Goal: Use online tool/utility: Utilize a website feature to perform a specific function

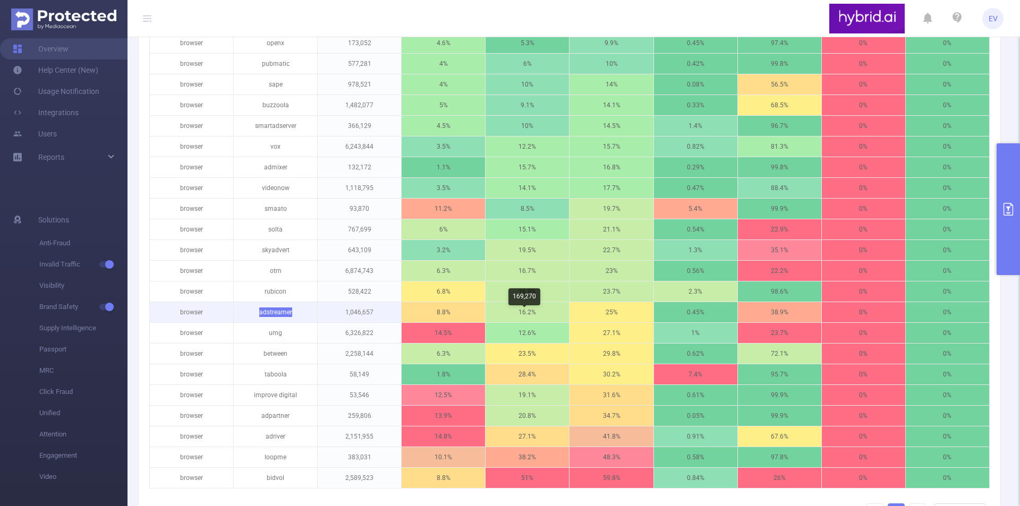
scroll to position [266, 0]
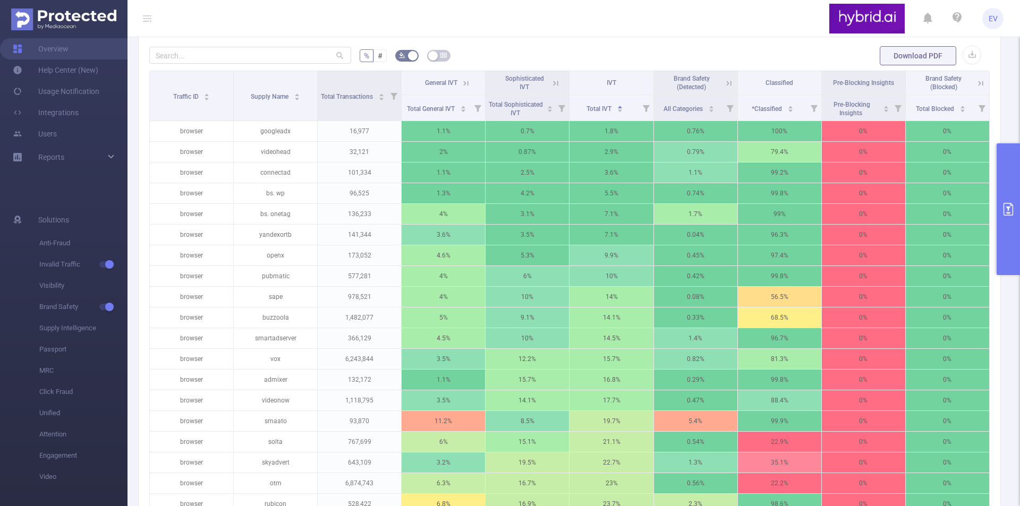
drag, startPoint x: 486, startPoint y: 123, endPoint x: 528, endPoint y: 97, distance: 49.4
click at [528, 97] on thead "Traffic ID Supply Name Total Transactions General IVT Sophisticated IVT IVT Bra…" at bounding box center [570, 96] width 840 height 50
copy span "Sophisticated IVT"
drag, startPoint x: 528, startPoint y: 97, endPoint x: 500, endPoint y: 83, distance: 32.1
click at [500, 83] on th "Sophisticated IVT" at bounding box center [527, 83] width 84 height 24
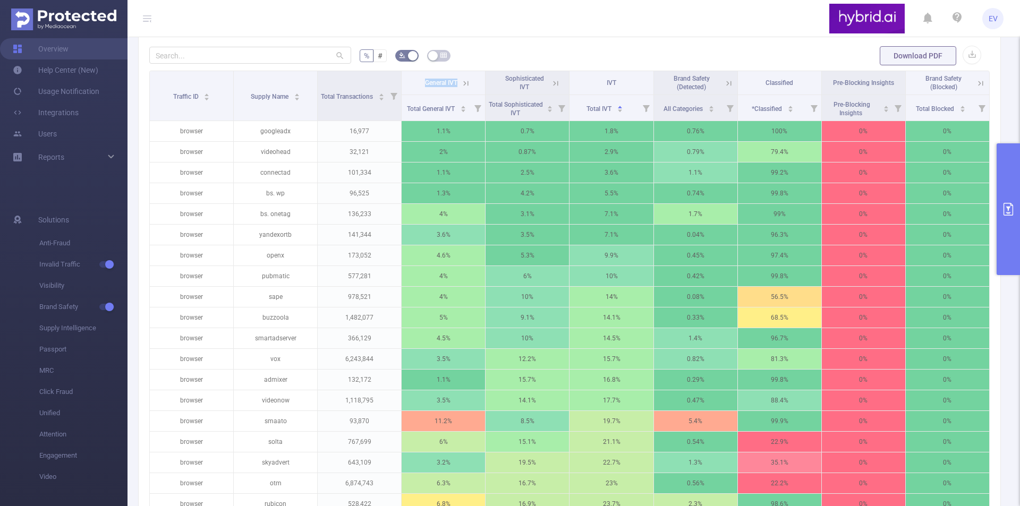
copy span "General IVT"
drag, startPoint x: 421, startPoint y: 90, endPoint x: 461, endPoint y: 95, distance: 40.6
click at [461, 86] on span "General IVT" at bounding box center [443, 82] width 38 height 7
click at [464, 86] on icon at bounding box center [466, 83] width 5 height 5
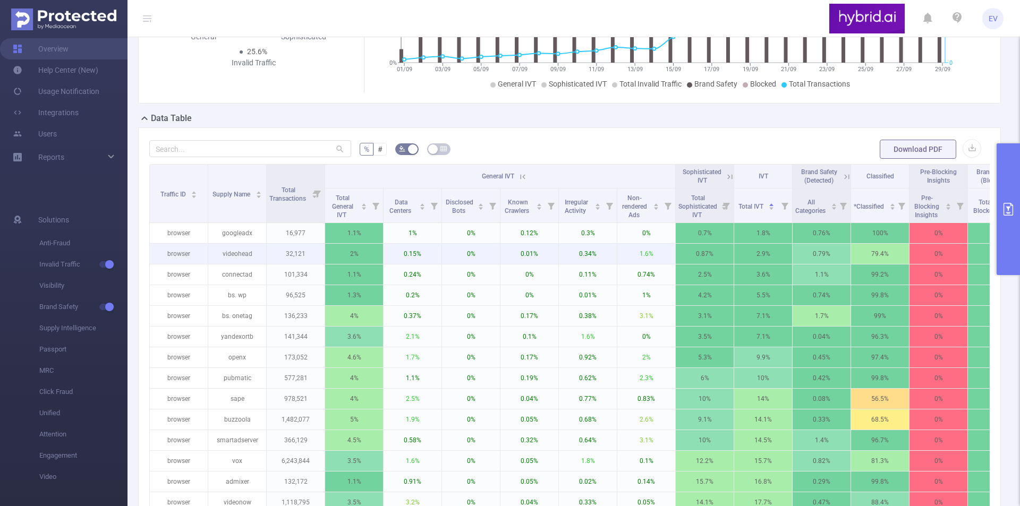
scroll to position [159, 0]
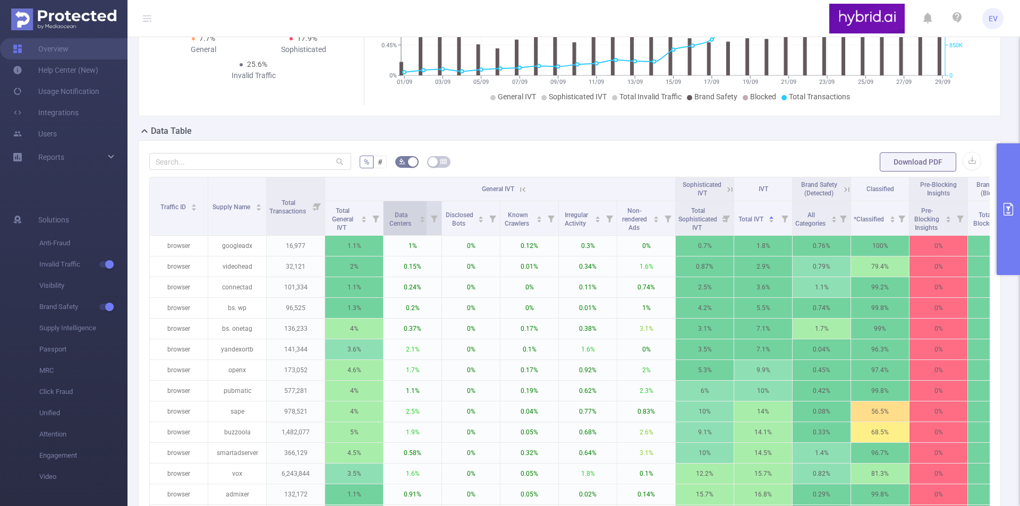
drag, startPoint x: 393, startPoint y: 220, endPoint x: 420, endPoint y: 235, distance: 30.2
click at [420, 228] on div "Data Centers" at bounding box center [405, 218] width 39 height 19
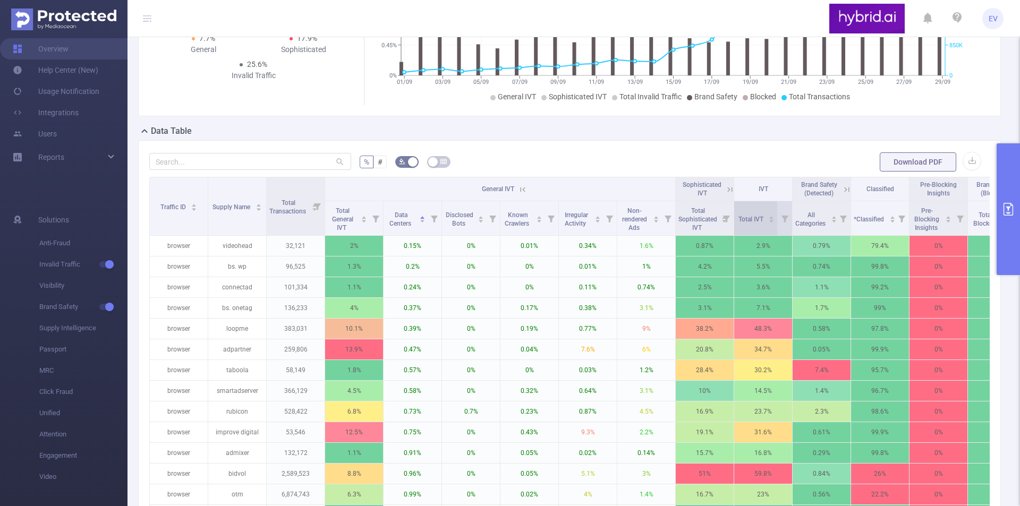
click at [772, 224] on icon "icon: caret-down" at bounding box center [771, 221] width 6 height 6
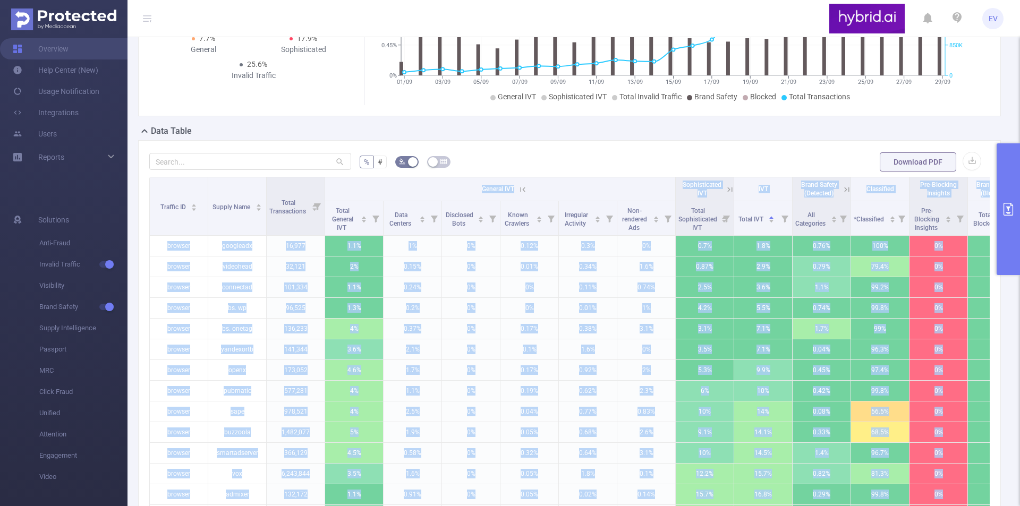
drag, startPoint x: 442, startPoint y: 207, endPoint x: 332, endPoint y: 201, distance: 109.5
click at [332, 201] on body "EV Overview Help Center (New) Usage Notification Integrations Users Reports Sol…" at bounding box center [510, 253] width 1020 height 506
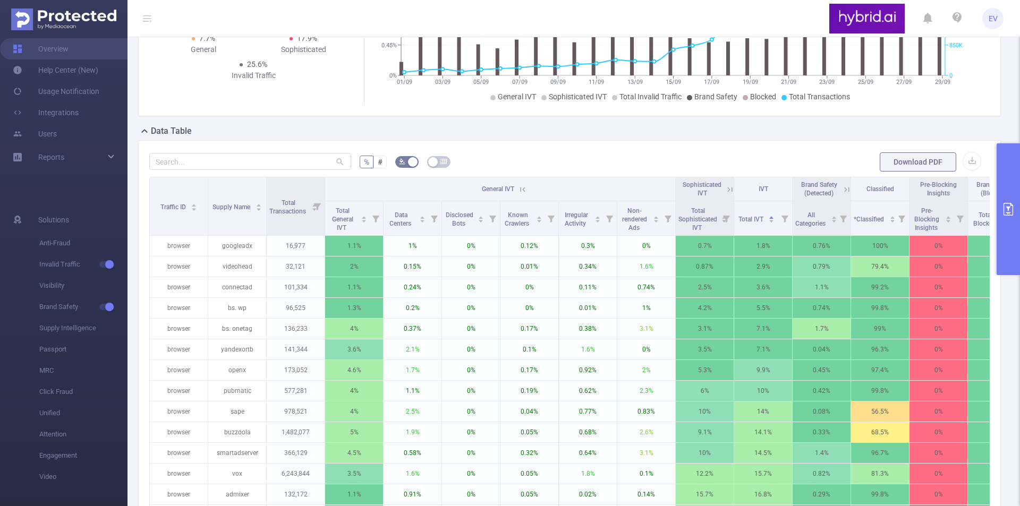
click at [419, 197] on th "General IVT" at bounding box center [500, 189] width 351 height 24
copy div "Events generated by traffic originating from known data center and hosting IPs"
drag, startPoint x: 435, startPoint y: 207, endPoint x: 338, endPoint y: 195, distance: 97.8
click at [338, 195] on div "Events generated by traffic originating from known data center and hosting IPs." at bounding box center [400, 201] width 133 height 25
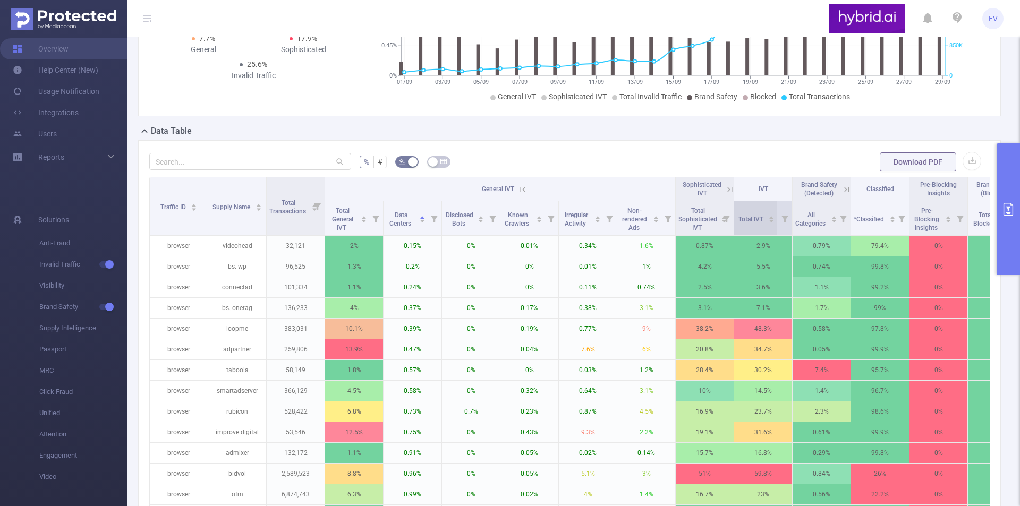
click at [774, 220] on icon "icon: caret-up" at bounding box center [771, 218] width 6 height 6
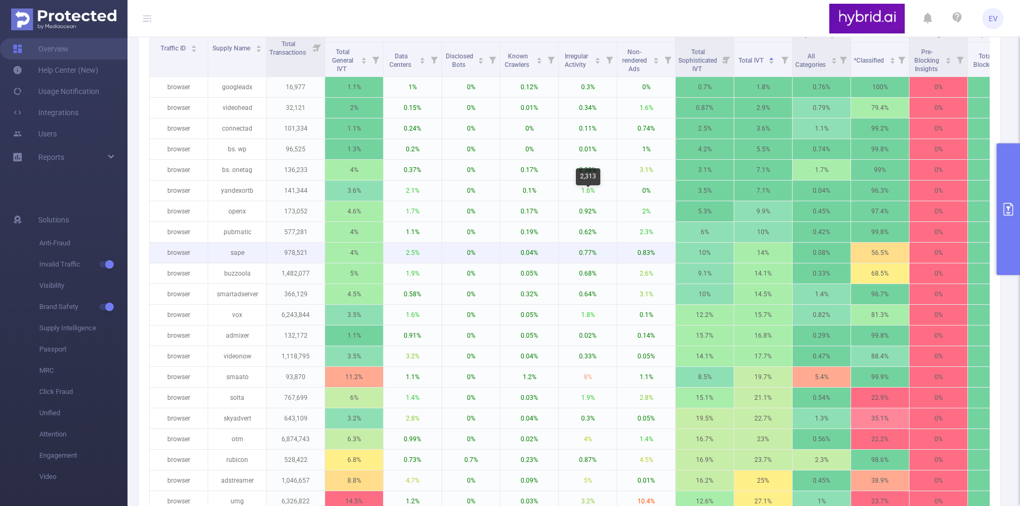
scroll to position [319, 0]
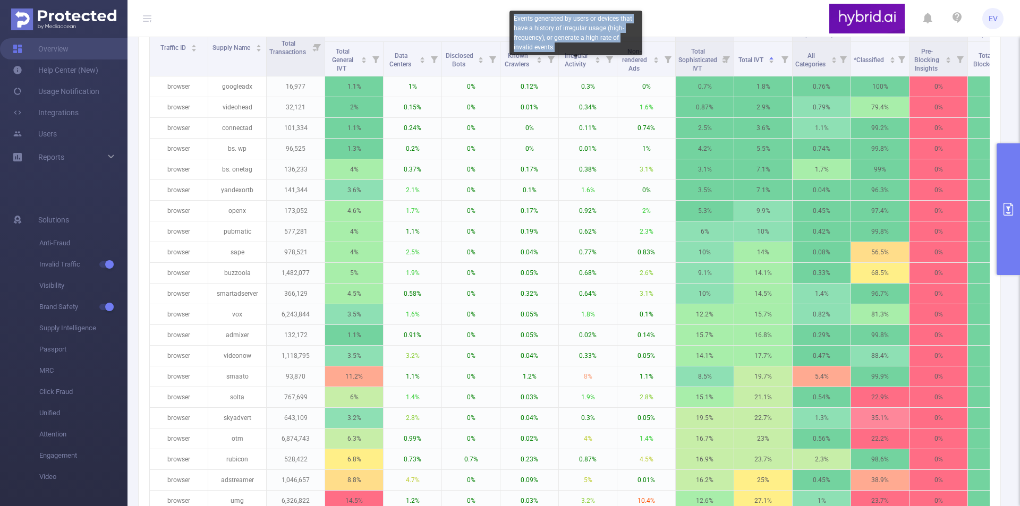
copy div "Events generated by users or devices that have a history of irregular usage (hi…"
drag, startPoint x: 536, startPoint y: 50, endPoint x: 510, endPoint y: 14, distance: 43.8
click at [510, 14] on div "Events generated by users or devices that have a history of irregular usage (hi…" at bounding box center [575, 33] width 133 height 45
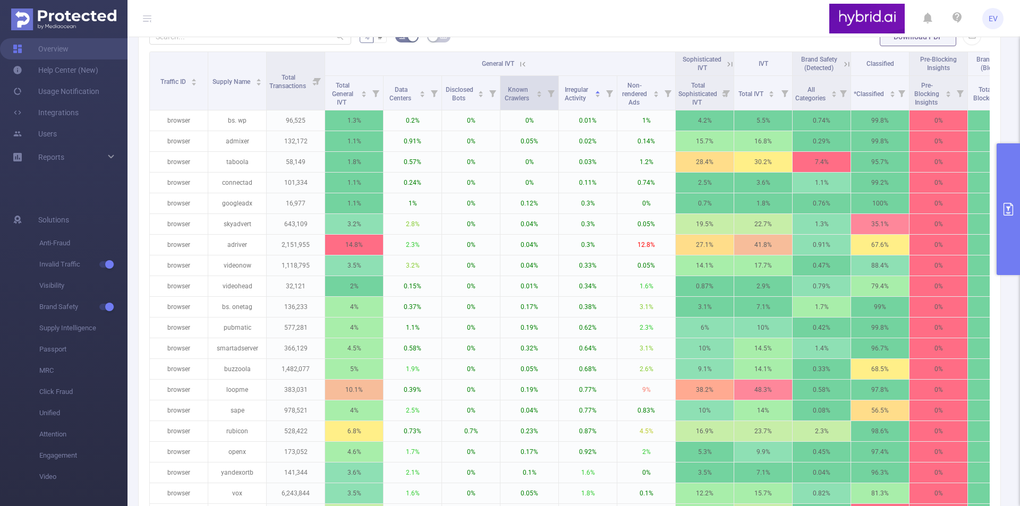
scroll to position [266, 0]
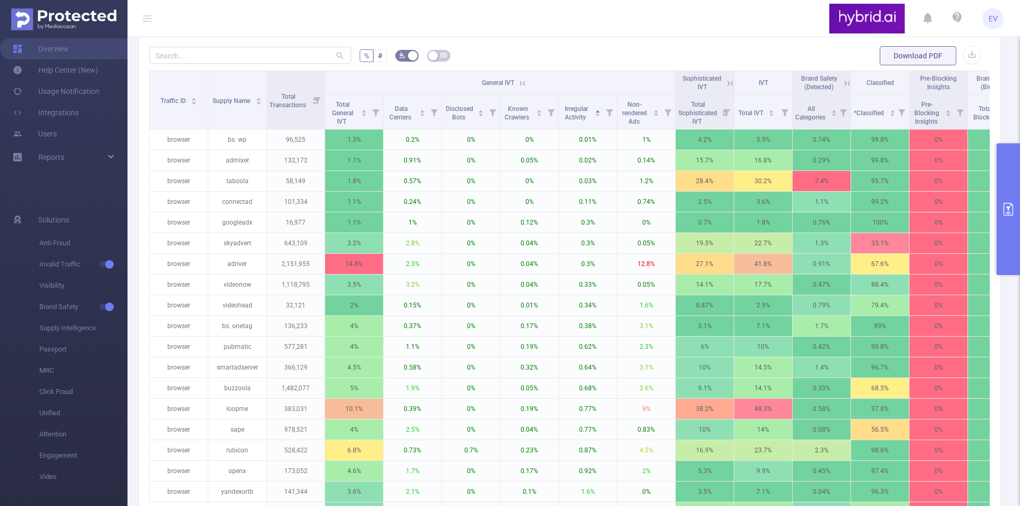
click at [525, 88] on icon at bounding box center [523, 84] width 10 height 10
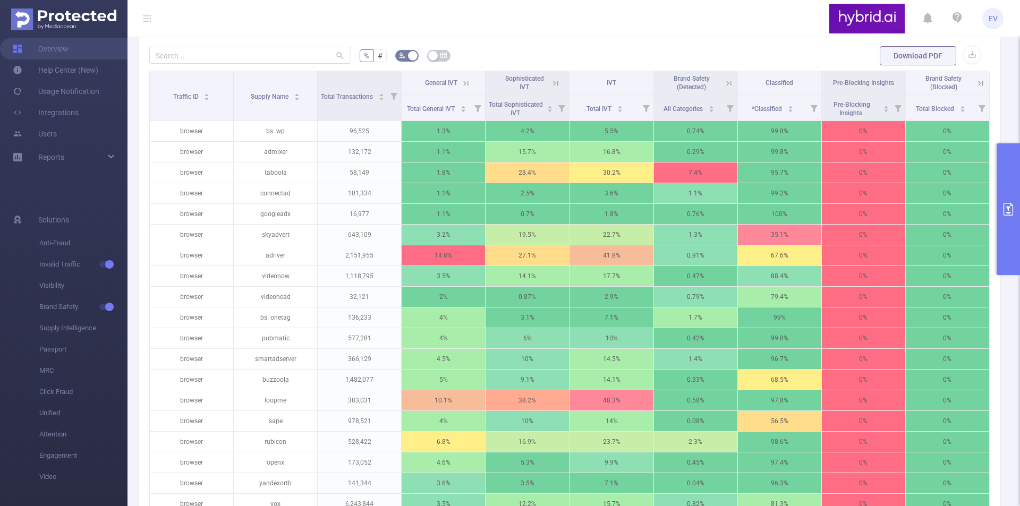
click at [548, 88] on icon at bounding box center [554, 83] width 13 height 11
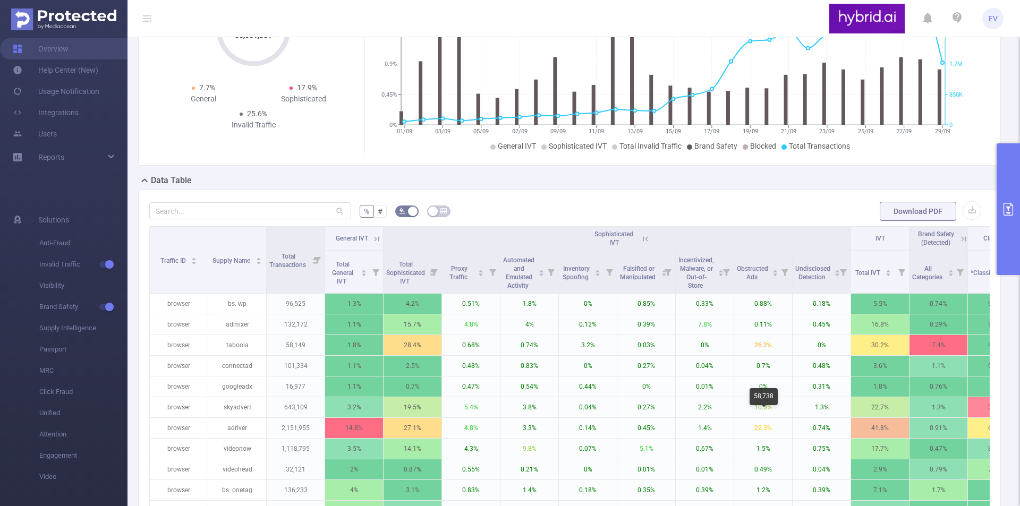
scroll to position [106, 0]
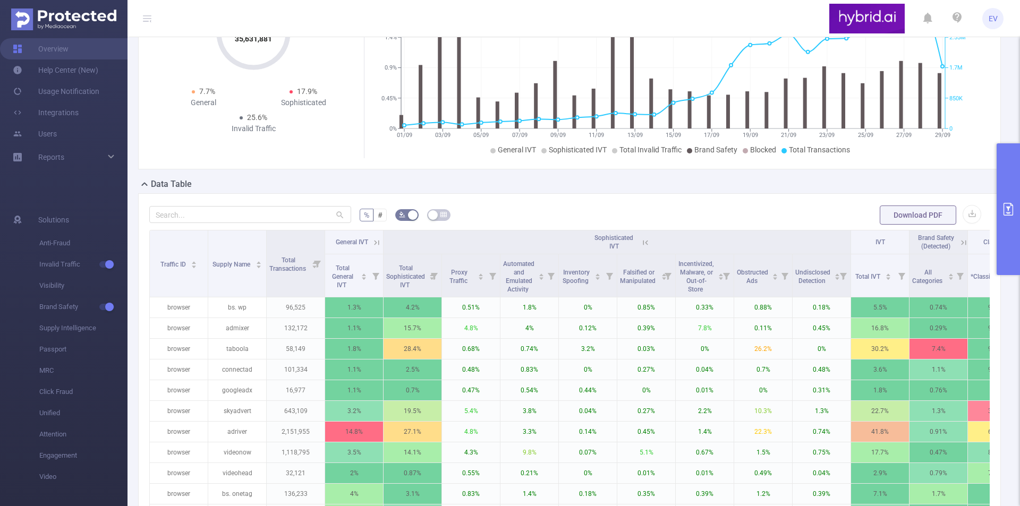
click at [646, 247] on icon at bounding box center [645, 243] width 10 height 10
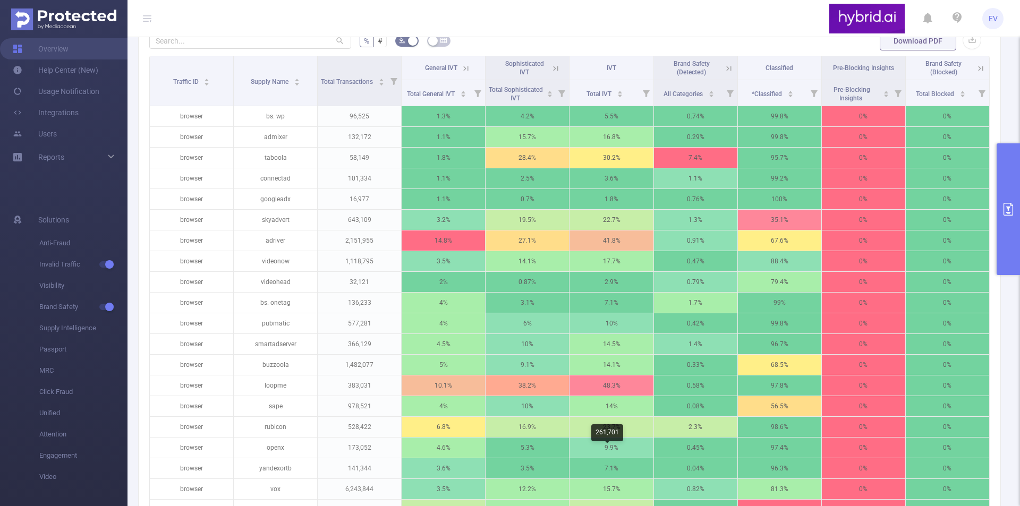
scroll to position [212, 0]
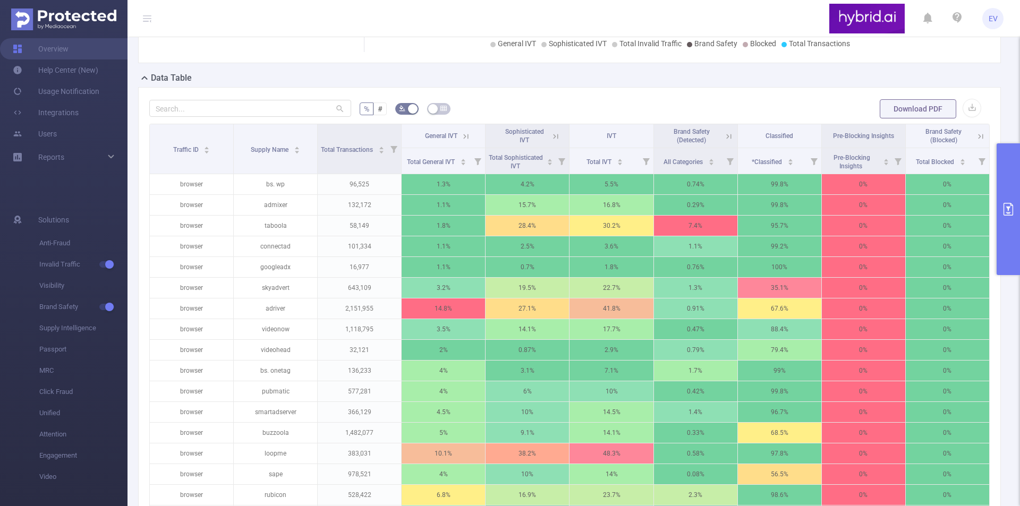
click at [1008, 212] on icon "primary" at bounding box center [1008, 209] width 10 height 13
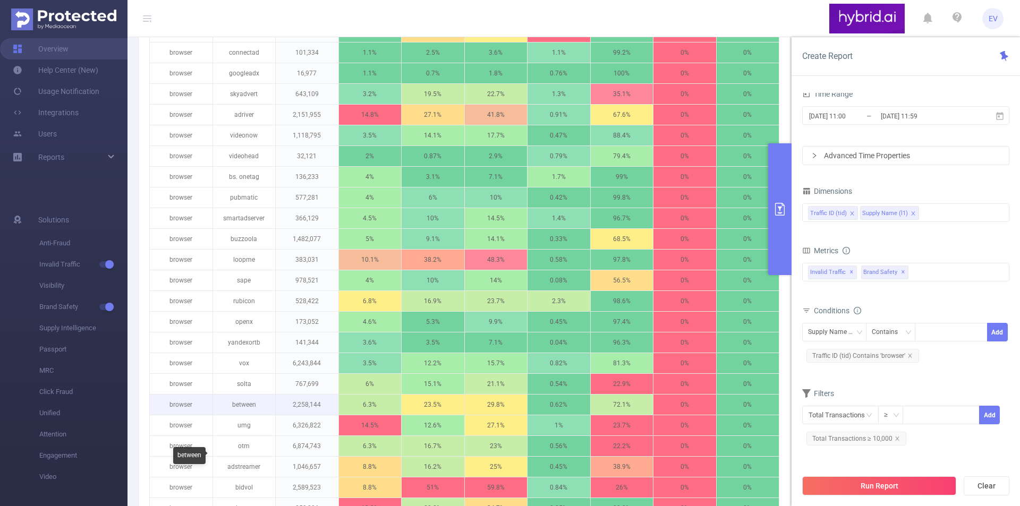
scroll to position [478, 0]
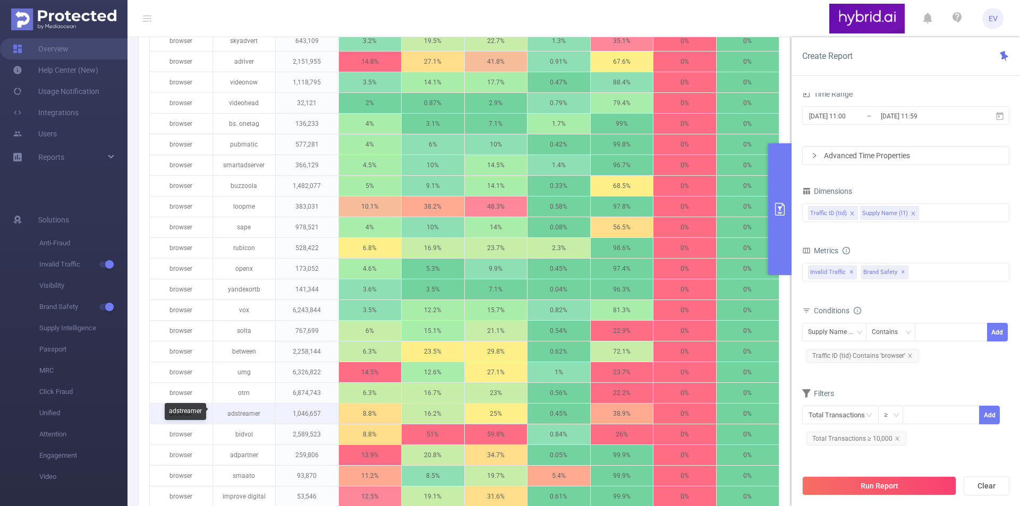
click at [242, 415] on p "adstreamer" at bounding box center [244, 414] width 63 height 20
copy p "adstreamer"
click at [955, 334] on div at bounding box center [950, 332] width 61 height 18
paste input "adstreamer"
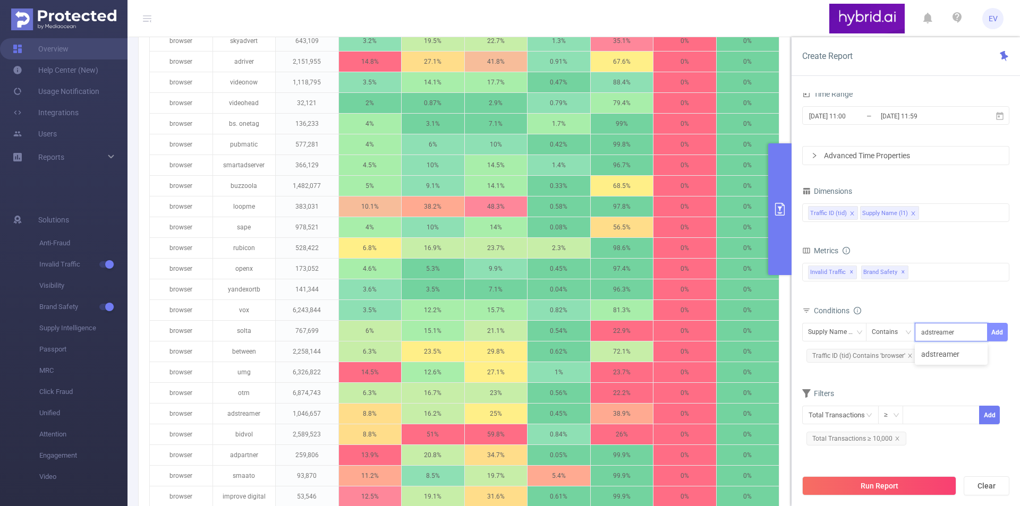
type input "adstreamer"
click at [992, 334] on button "Add" at bounding box center [997, 332] width 21 height 19
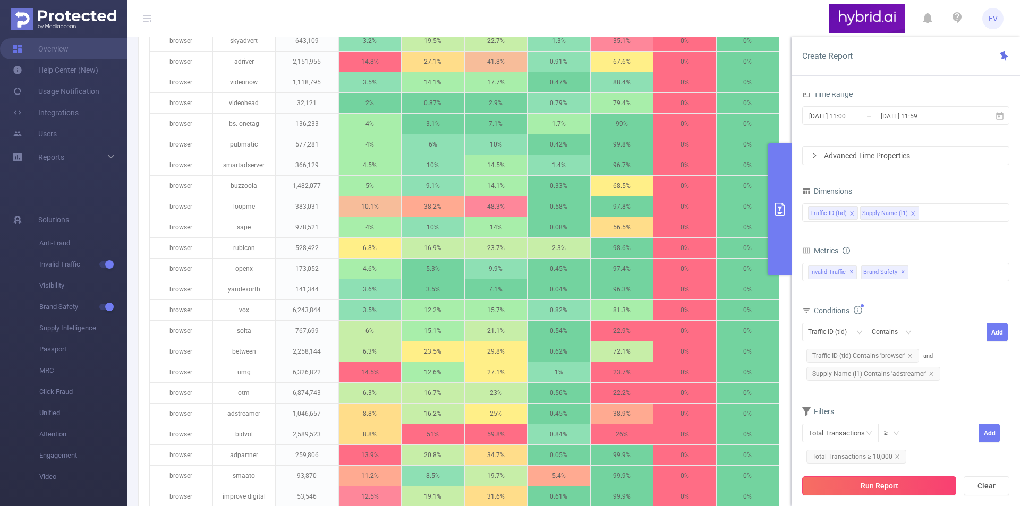
click at [879, 493] on button "Run Report" at bounding box center [879, 485] width 154 height 19
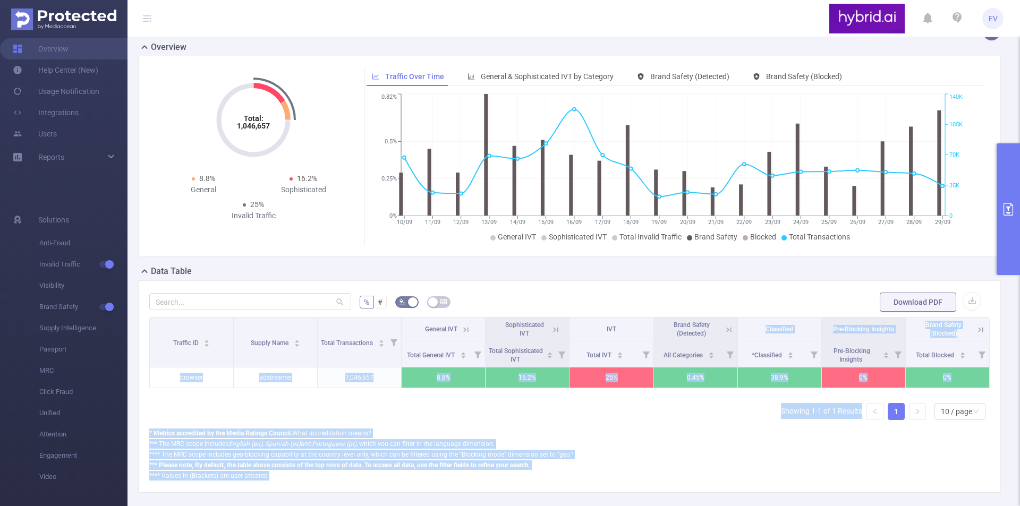
drag, startPoint x: 731, startPoint y: 336, endPoint x: 715, endPoint y: 332, distance: 16.9
click at [715, 332] on body "EV Overview Help Center (New) Usage Notification Integrations Users Reports Sol…" at bounding box center [510, 253] width 1020 height 506
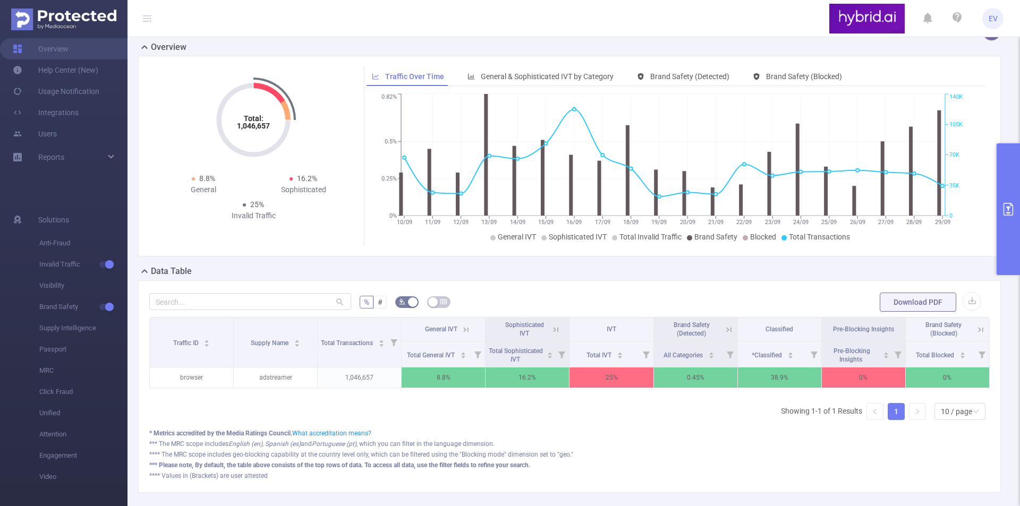
click at [794, 299] on form "% # Download PDF" at bounding box center [569, 302] width 840 height 21
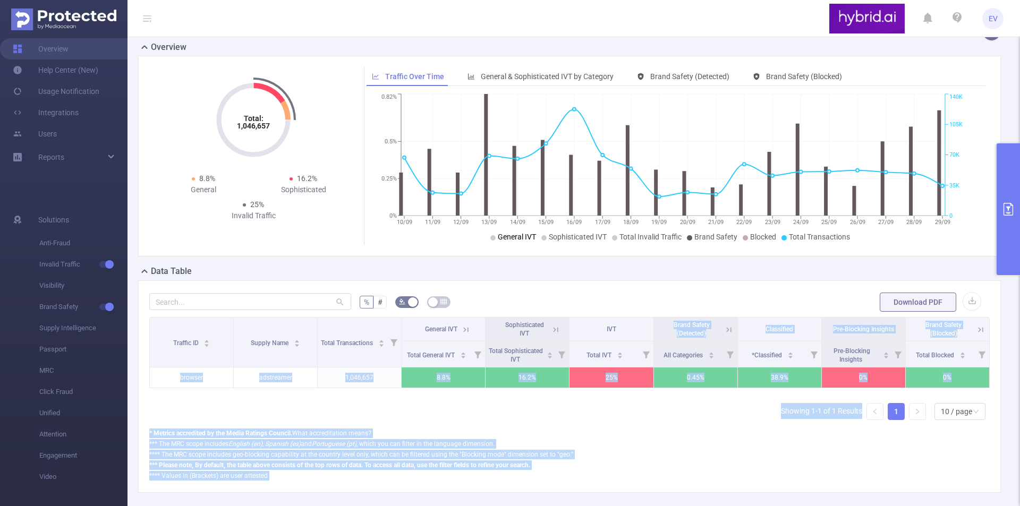
drag, startPoint x: 735, startPoint y: 335, endPoint x: 713, endPoint y: 320, distance: 26.8
click at [713, 320] on body "EV Overview Help Center (New) Usage Notification Integrations Users Reports Sol…" at bounding box center [510, 253] width 1020 height 506
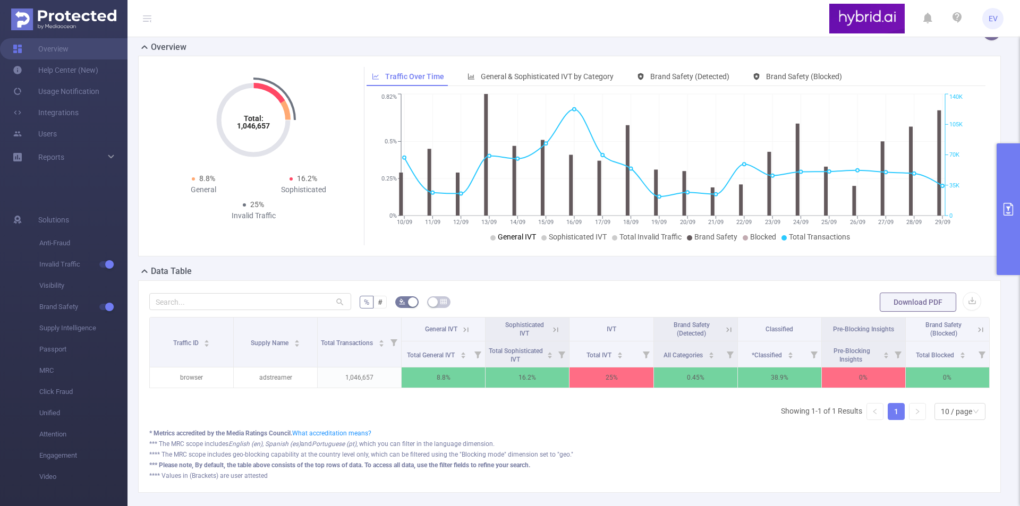
click at [780, 286] on div "% # Download PDF Traffic ID Supply Name Total Transactions General IVT Sophisti…" at bounding box center [569, 386] width 862 height 212
copy div "Percentage of ads shown on URLs and hosts that have been successfully classifie…"
drag, startPoint x: 739, startPoint y: 337, endPoint x: 700, endPoint y: 319, distance: 42.8
click at [700, 319] on div "Percentage of ads shown on URLs and hosts that have been successfully classifie…" at bounding box center [761, 327] width 133 height 35
click at [770, 294] on form "% # Download PDF" at bounding box center [569, 302] width 840 height 21
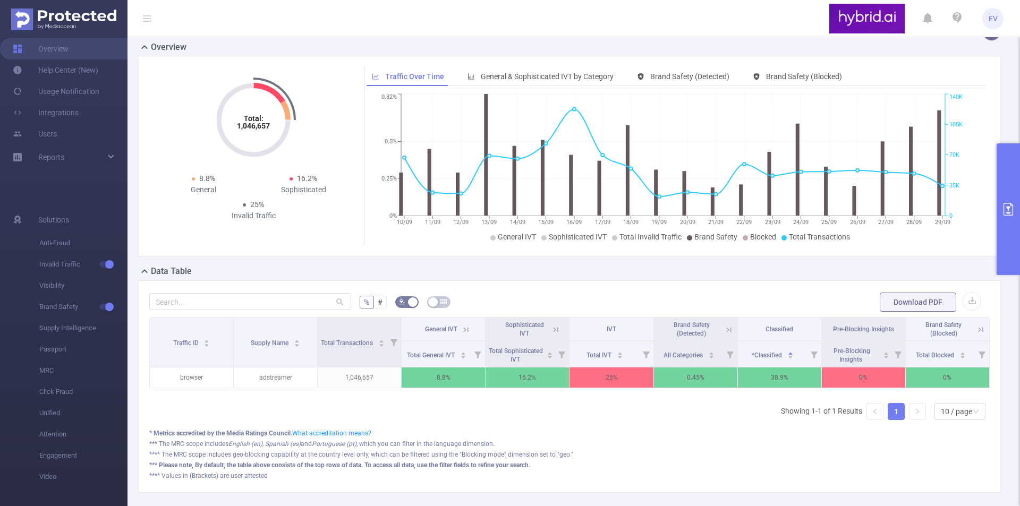
click at [501, 289] on div "% # Download PDF Traffic ID Supply Name Total Transactions General IVT Sophisti…" at bounding box center [569, 386] width 862 height 212
click at [270, 375] on p "adstreamer" at bounding box center [275, 377] width 83 height 20
copy p "adstreamer"
click at [1012, 212] on icon "primary" at bounding box center [1008, 209] width 10 height 13
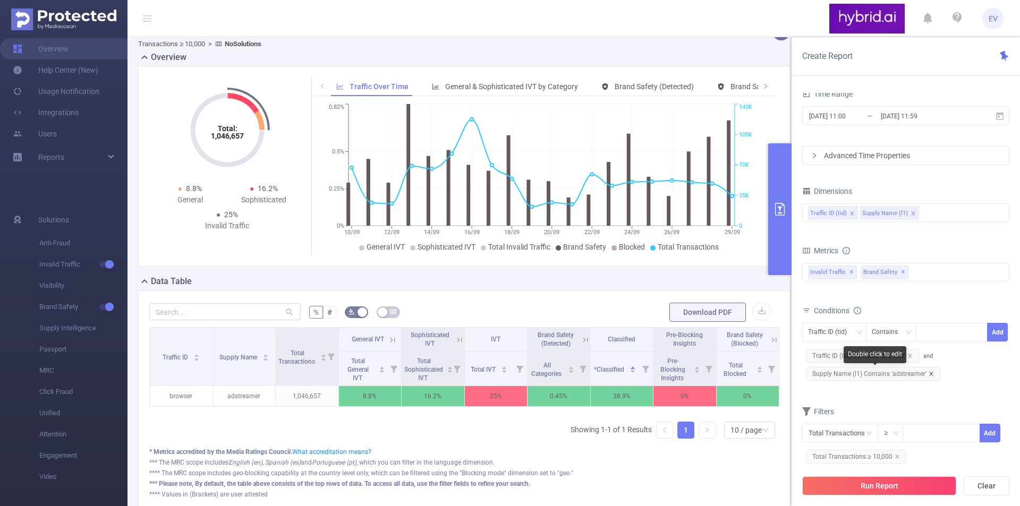
click at [928, 376] on icon "icon: close" at bounding box center [930, 373] width 5 height 5
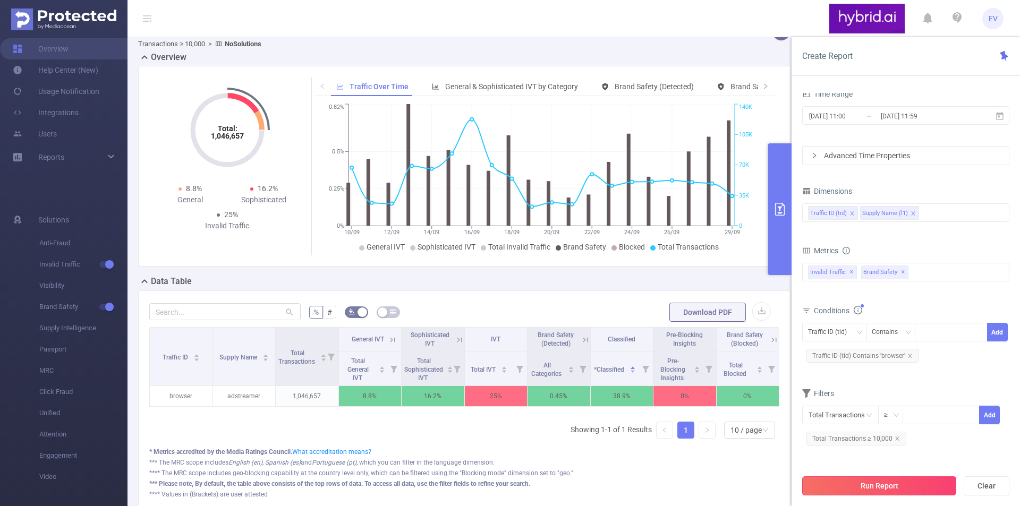
click at [896, 487] on button "Run Report" at bounding box center [879, 485] width 154 height 19
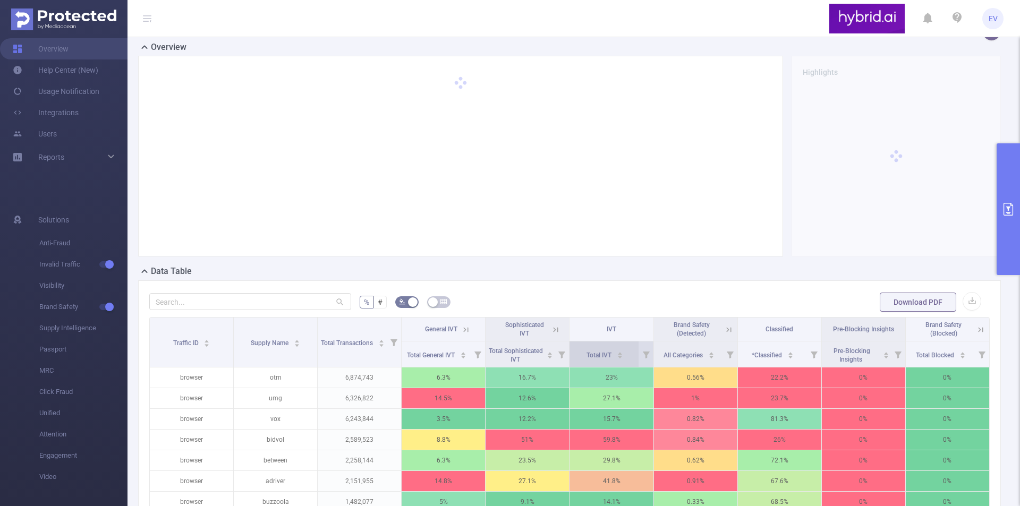
click at [618, 359] on icon "icon: caret-down" at bounding box center [620, 357] width 4 height 3
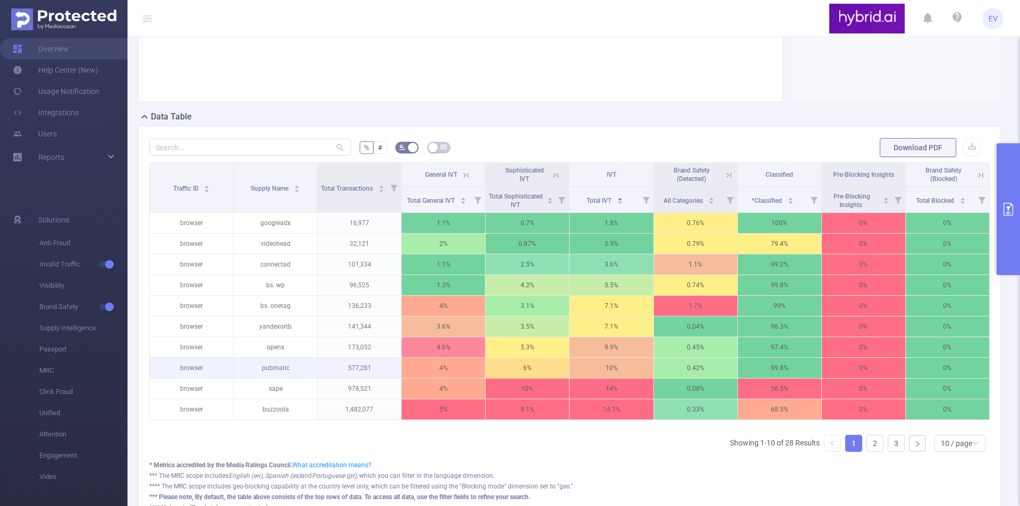
scroll to position [178, 0]
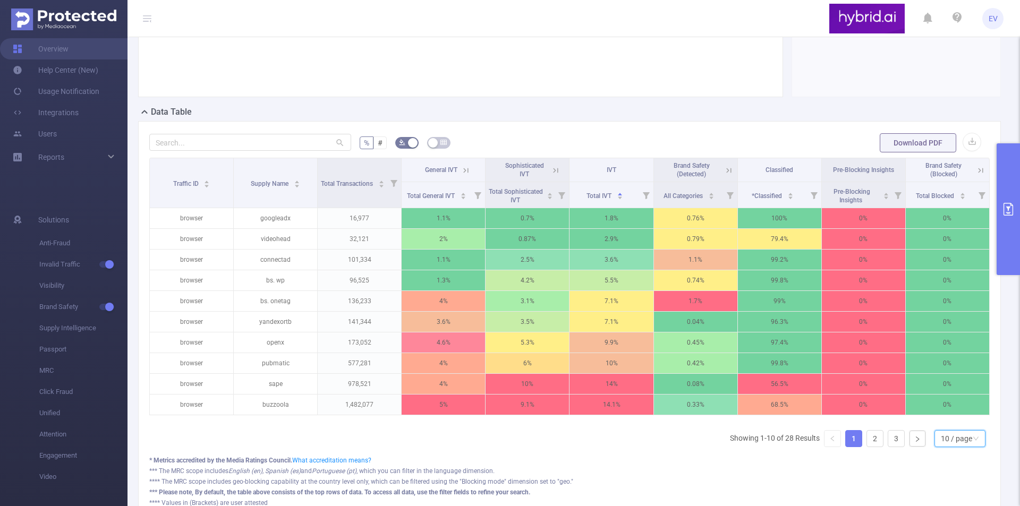
click at [948, 447] on div "10 / page" at bounding box center [956, 439] width 31 height 16
click at [937, 436] on li "50 / page" at bounding box center [951, 427] width 51 height 17
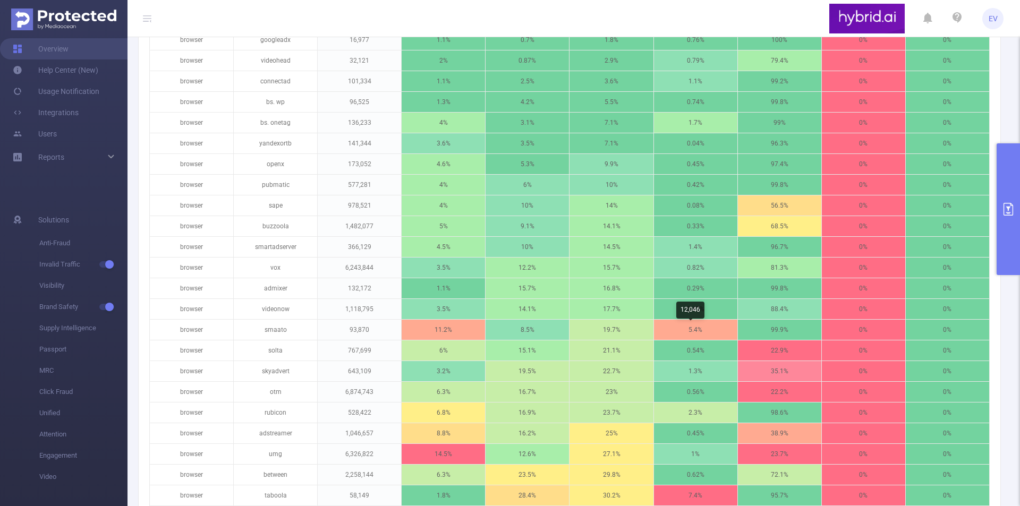
scroll to position [338, 0]
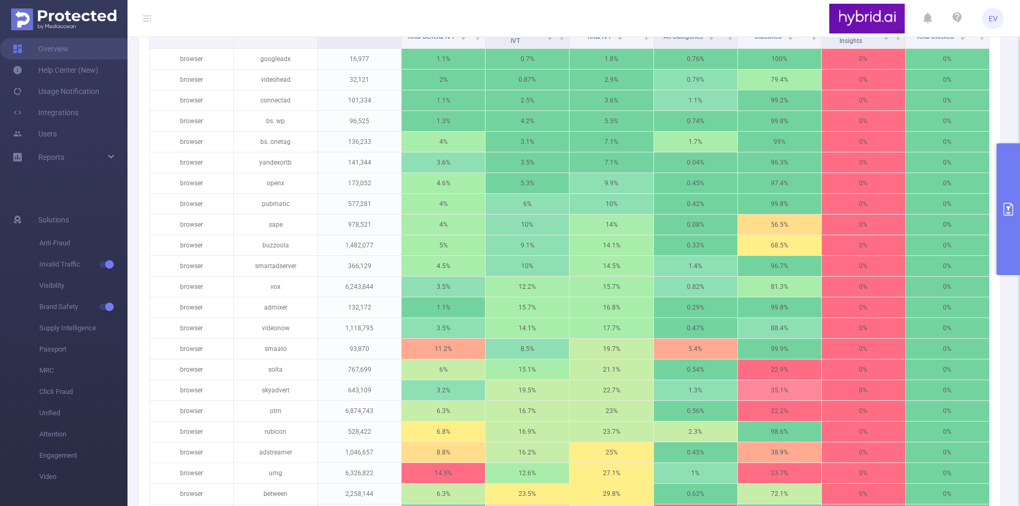
click at [1009, 219] on button "primary" at bounding box center [1007, 209] width 23 height 132
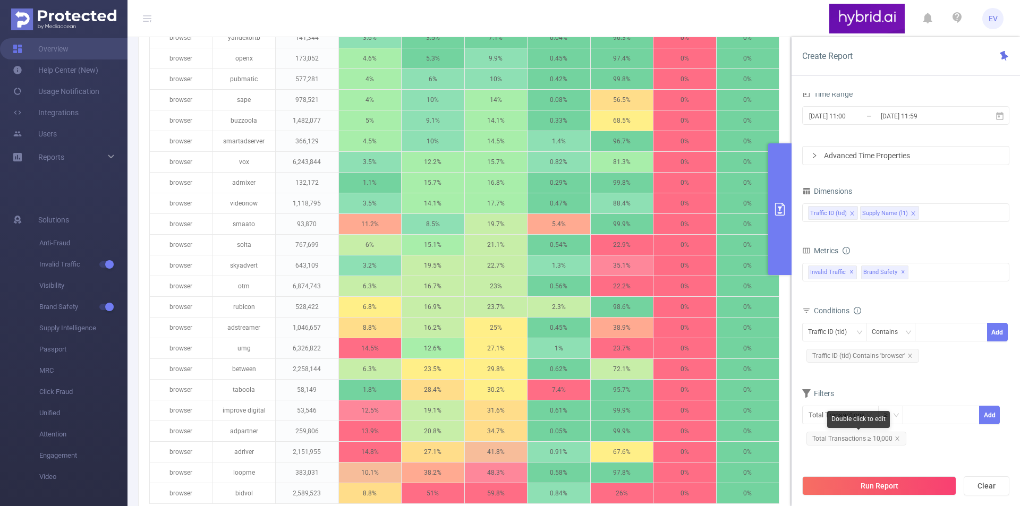
click at [880, 439] on span "Total Transactions ≥ 10,000" at bounding box center [856, 439] width 100 height 14
click at [898, 440] on span "Total Transactions ≥ 10,000" at bounding box center [856, 439] width 100 height 14
click at [894, 438] on icon "icon: close" at bounding box center [896, 438] width 5 height 5
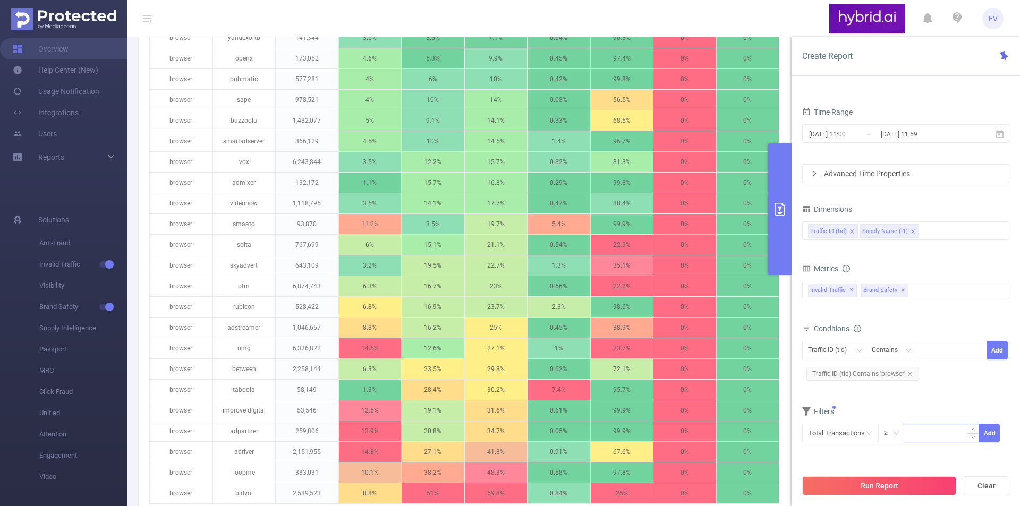
click at [920, 428] on input at bounding box center [940, 432] width 75 height 16
type input "30,000"
click at [993, 427] on button "Add" at bounding box center [989, 433] width 21 height 19
click at [919, 493] on button "Run Report" at bounding box center [879, 485] width 154 height 19
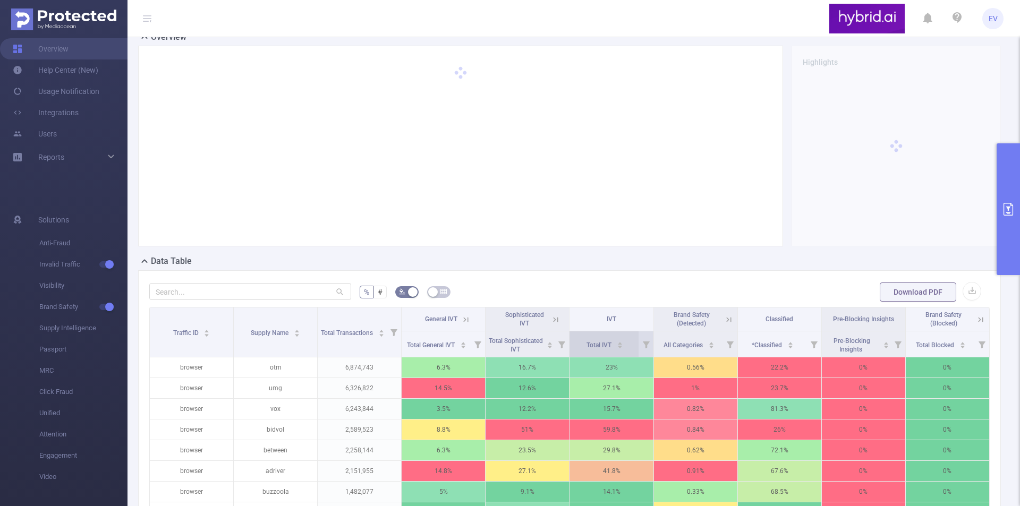
click at [618, 349] on icon "icon: caret-down" at bounding box center [620, 347] width 4 height 3
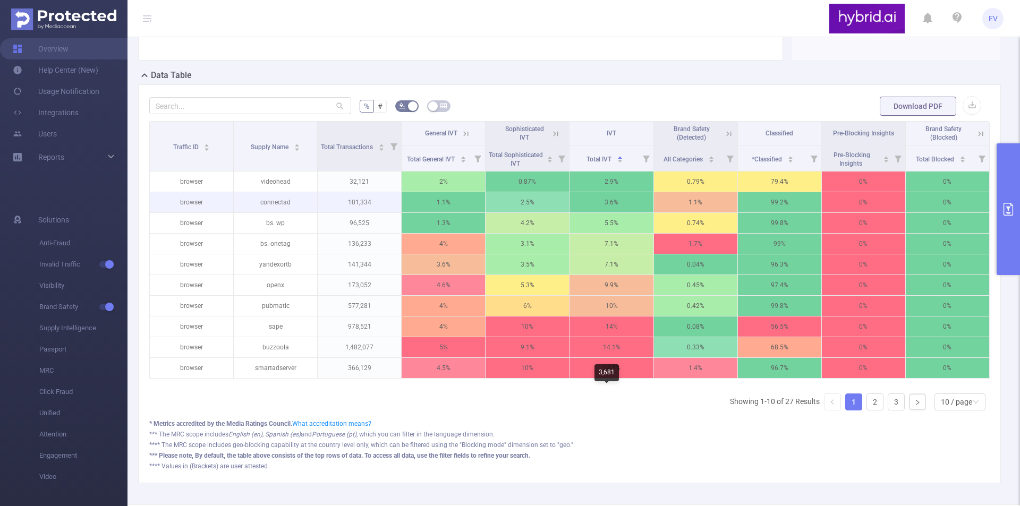
scroll to position [242, 0]
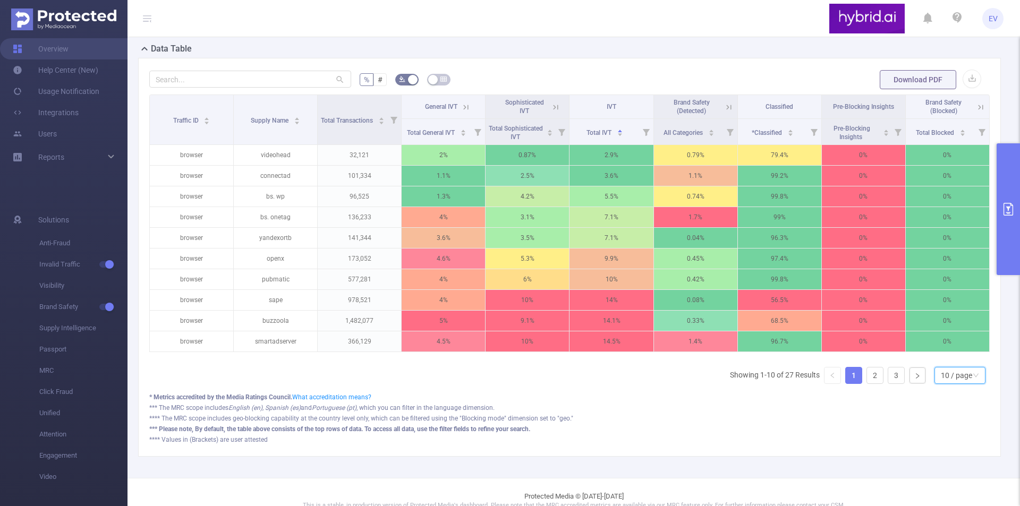
click at [972, 379] on icon "icon: down" at bounding box center [975, 375] width 6 height 6
click at [948, 373] on li "50 / page" at bounding box center [951, 364] width 51 height 17
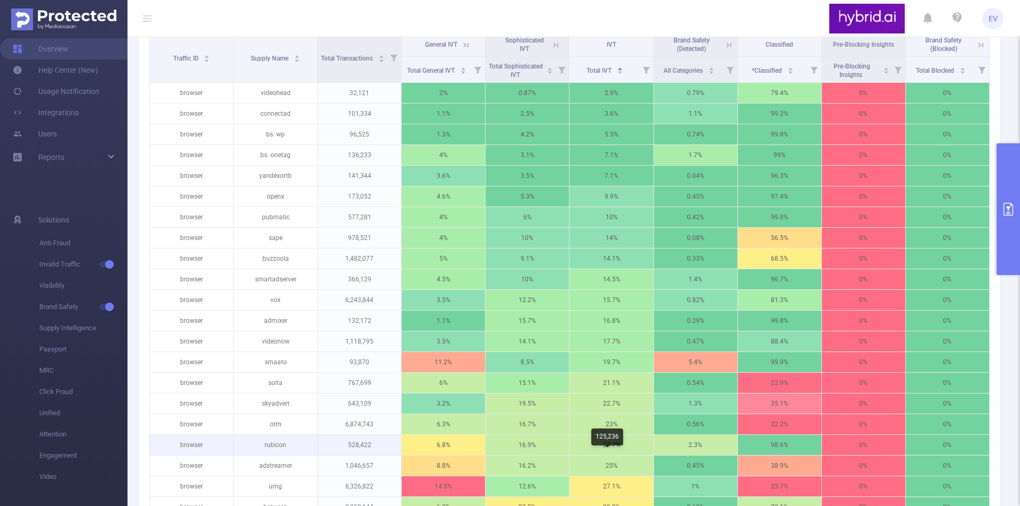
scroll to position [295, 0]
